Goal: Information Seeking & Learning: Learn about a topic

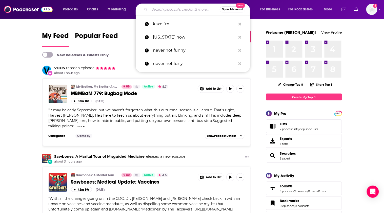
click at [159, 10] on input "Search podcasts, credits, & more..." at bounding box center [185, 9] width 70 height 8
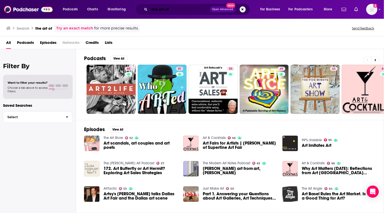
click at [181, 9] on input "the art of" at bounding box center [180, 9] width 60 height 8
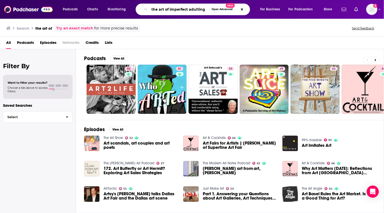
type input "the art of imperfect adulting"
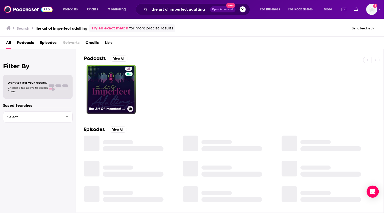
click at [100, 71] on link "21 The Art Of Imperfect Adulting" at bounding box center [111, 89] width 49 height 49
